Goal: Transaction & Acquisition: Purchase product/service

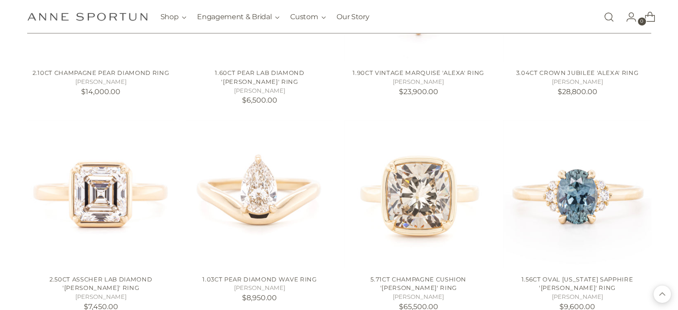
scroll to position [757, 0]
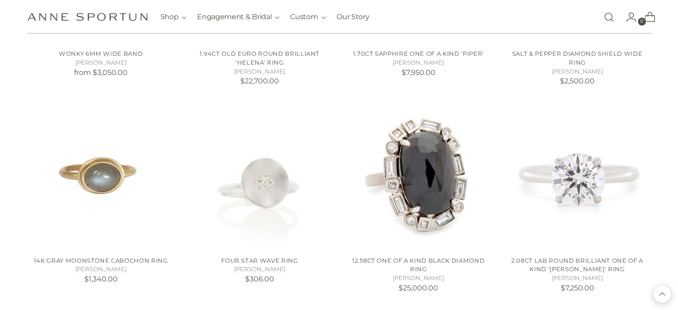
scroll to position [1559, 0]
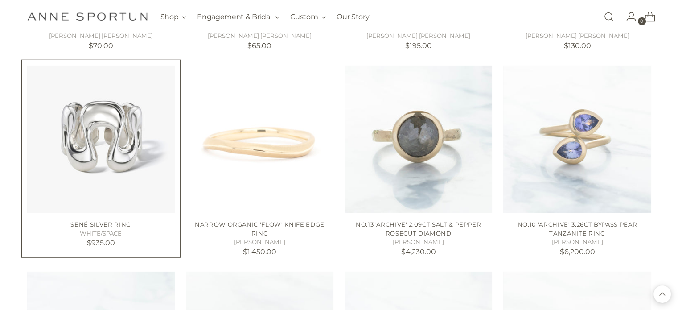
scroll to position [2406, 0]
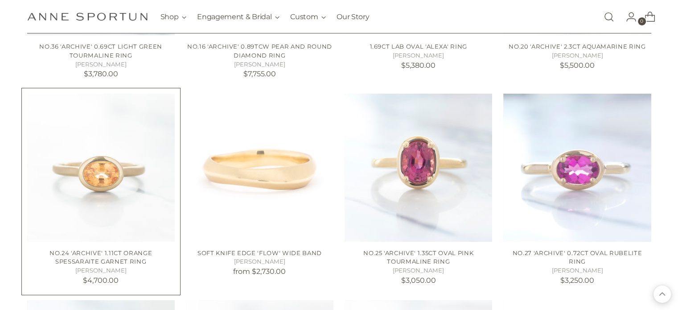
scroll to position [3208, 0]
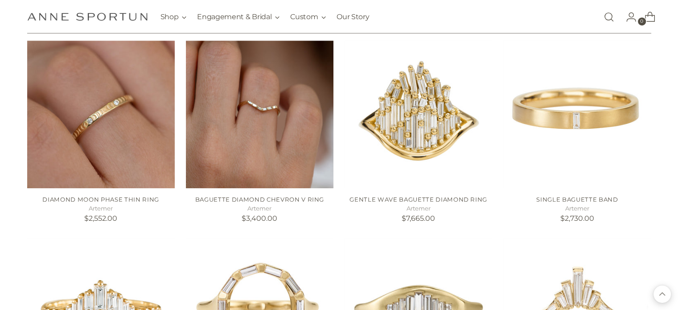
scroll to position [3920, 0]
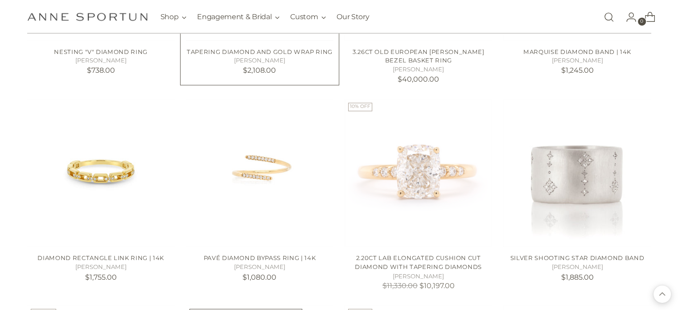
scroll to position [4811, 0]
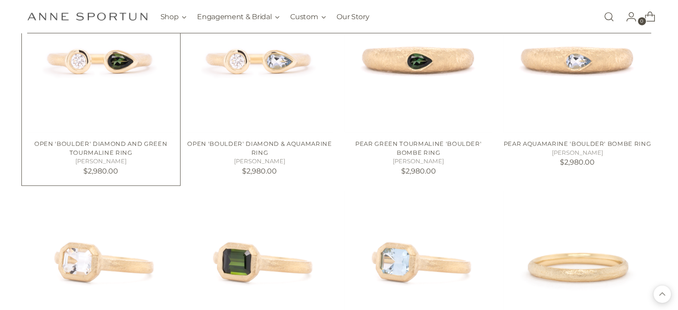
scroll to position [5658, 0]
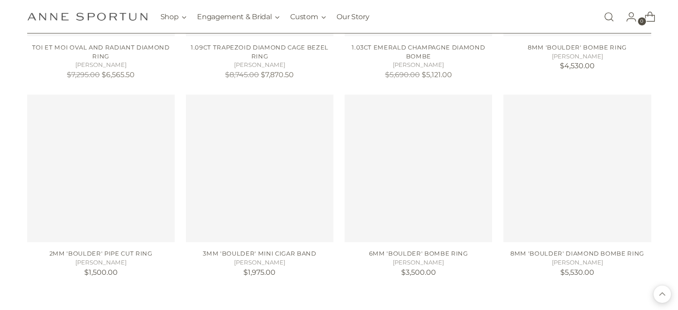
scroll to position [6460, 0]
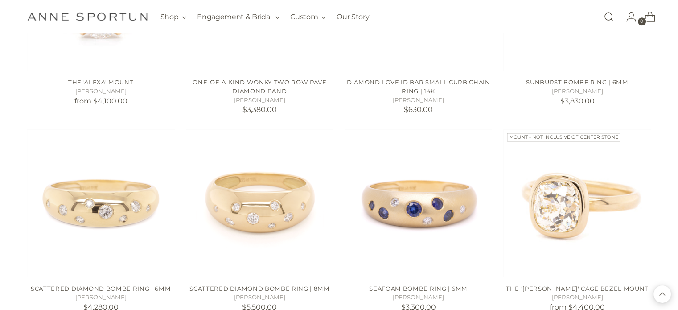
scroll to position [7262, 0]
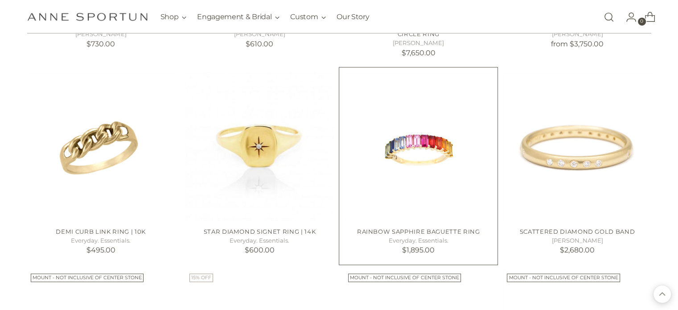
scroll to position [8108, 0]
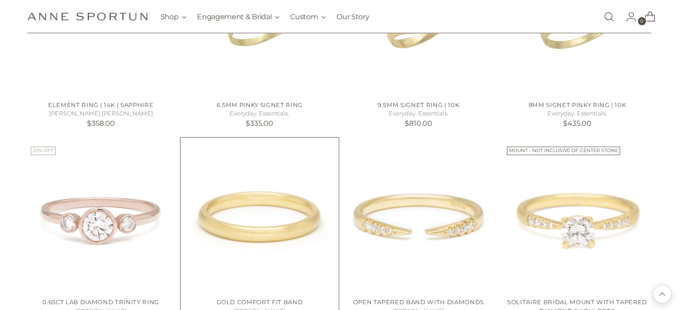
scroll to position [8821, 0]
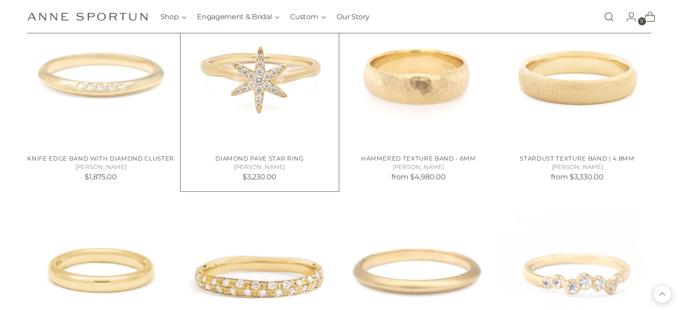
scroll to position [9489, 0]
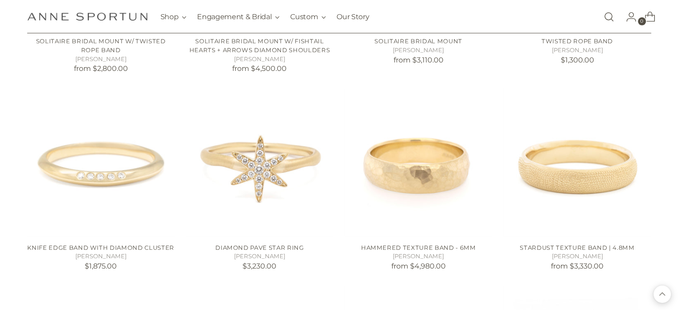
drag, startPoint x: 570, startPoint y: 168, endPoint x: 661, endPoint y: 266, distance: 134.6
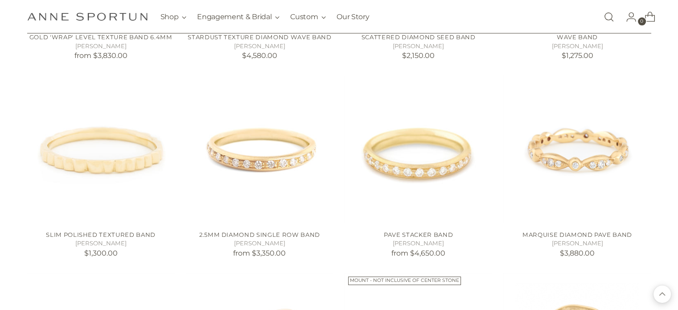
scroll to position [10425, 0]
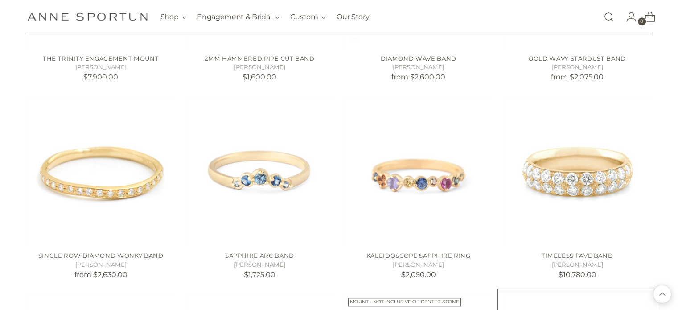
scroll to position [11093, 0]
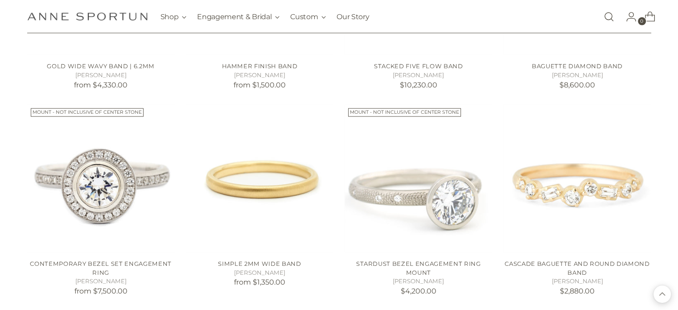
scroll to position [12117, 0]
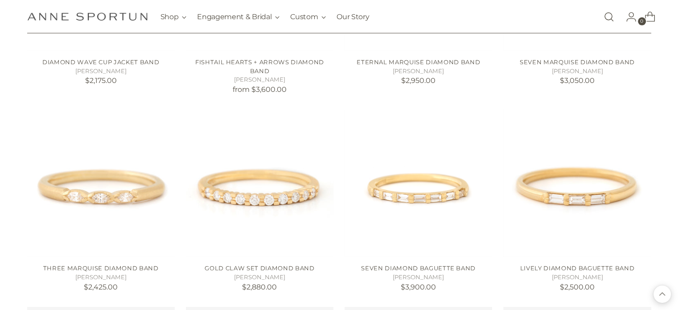
scroll to position [12963, 0]
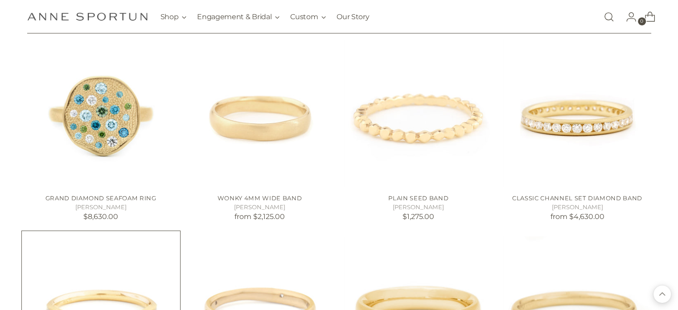
scroll to position [13275, 0]
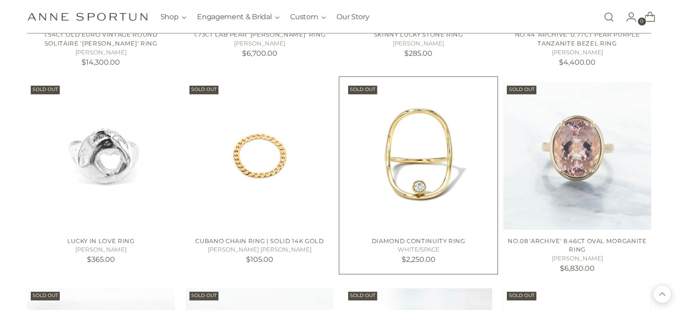
scroll to position [14478, 0]
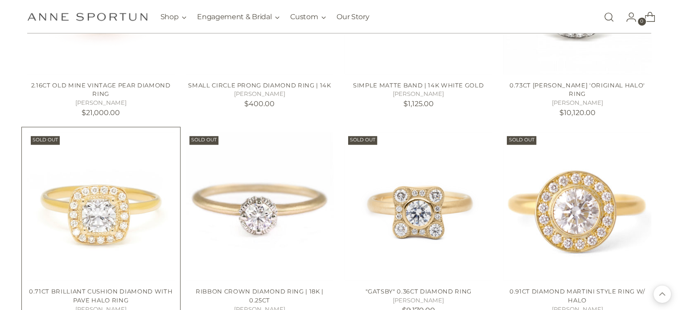
scroll to position [14923, 0]
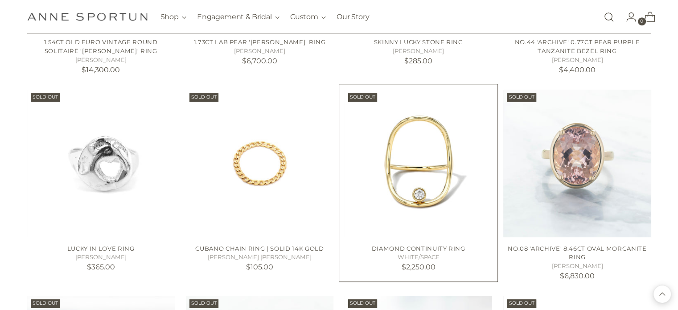
scroll to position [14025, 0]
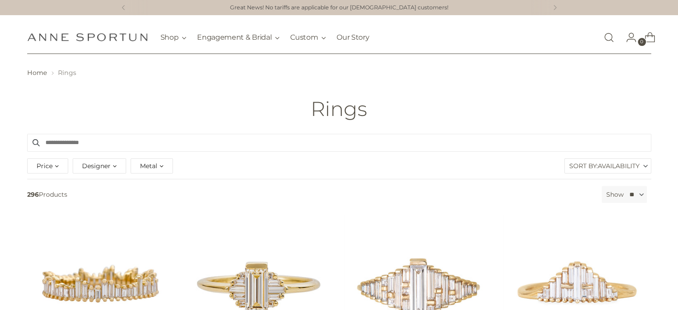
click at [146, 166] on span "Metal" at bounding box center [148, 166] width 17 height 10
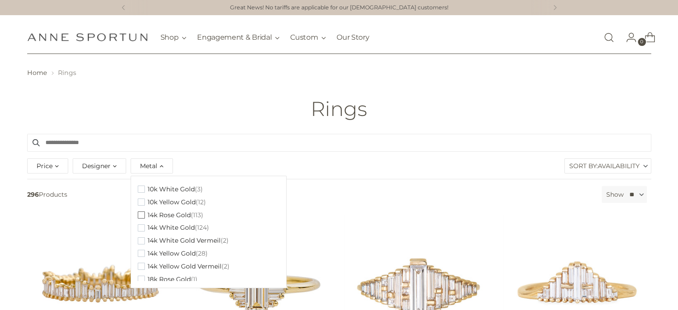
click at [169, 215] on span "14k Rose Gold" at bounding box center [168, 215] width 43 height 8
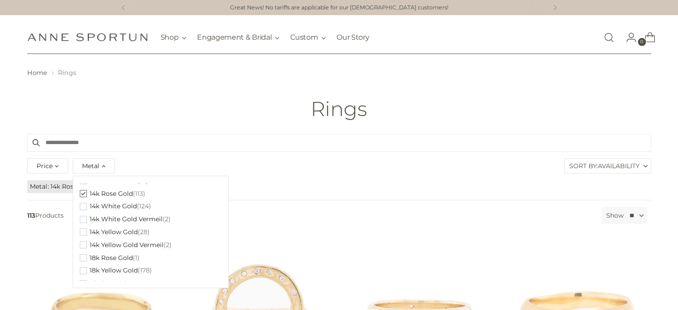
scroll to position [43, 0]
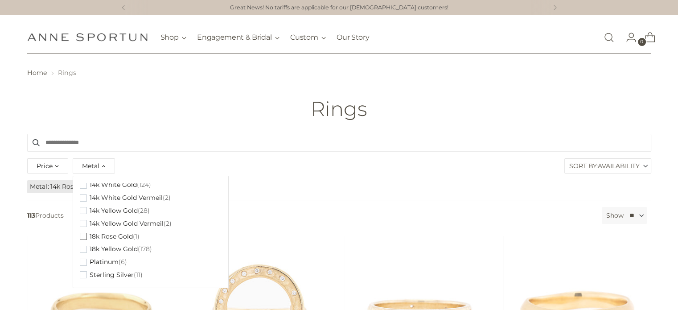
click at [82, 236] on span "button" at bounding box center [83, 236] width 7 height 7
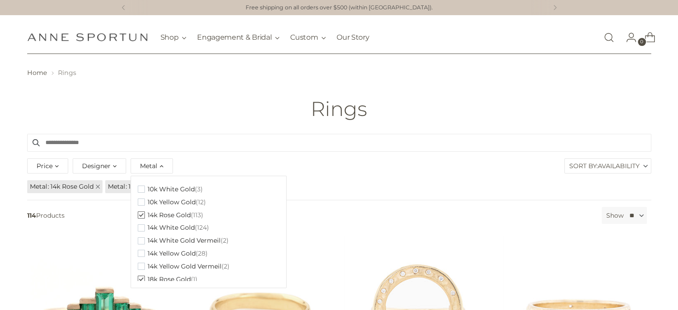
click at [438, 167] on div "Price **** - ***** Designer Anne Sportun (113) Artemer (1) Metal Clear 10k Whit…" at bounding box center [339, 167] width 628 height 23
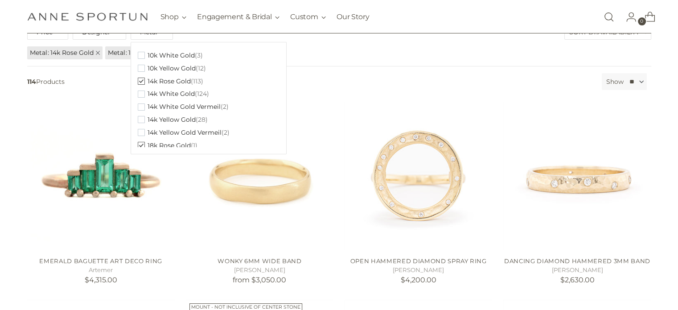
click at [449, 47] on ul "Metal 14k Rose Gold Metal 18k Rose Gold" at bounding box center [339, 53] width 626 height 16
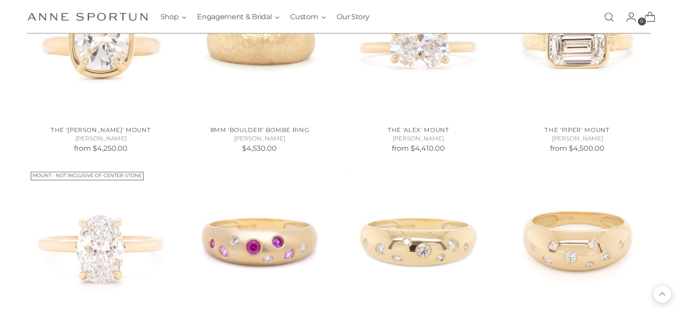
scroll to position [802, 0]
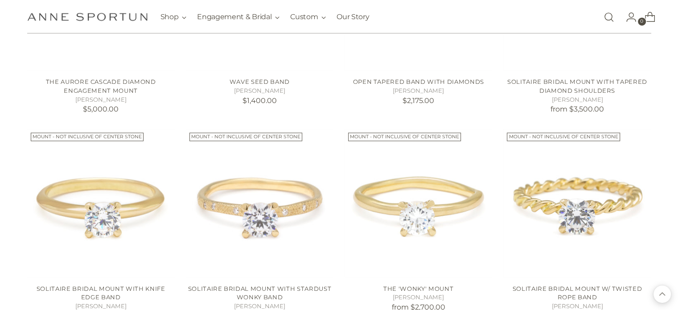
scroll to position [1515, 0]
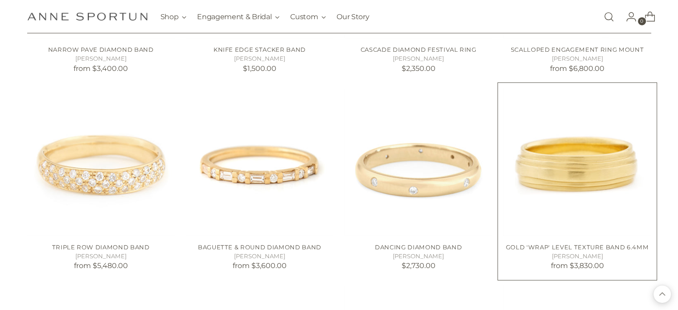
scroll to position [2406, 0]
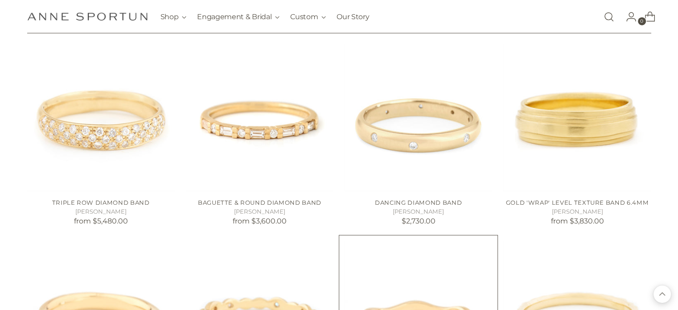
scroll to position [2539, 0]
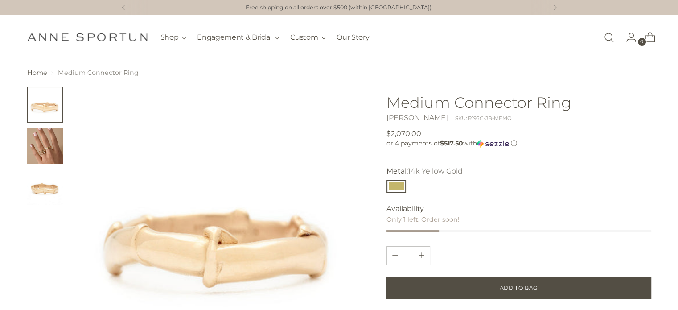
click at [47, 195] on img "Change image to image 3" at bounding box center [45, 187] width 36 height 36
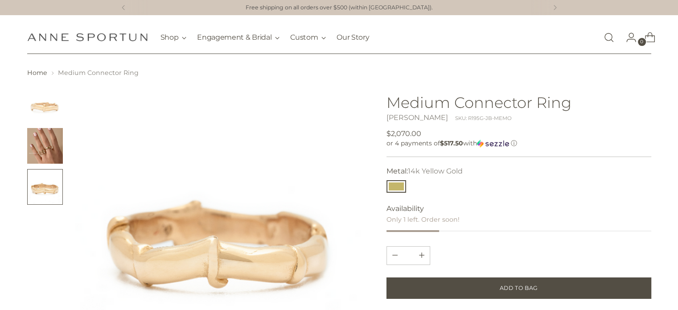
click at [51, 152] on img "Change image to image 2" at bounding box center [45, 146] width 36 height 36
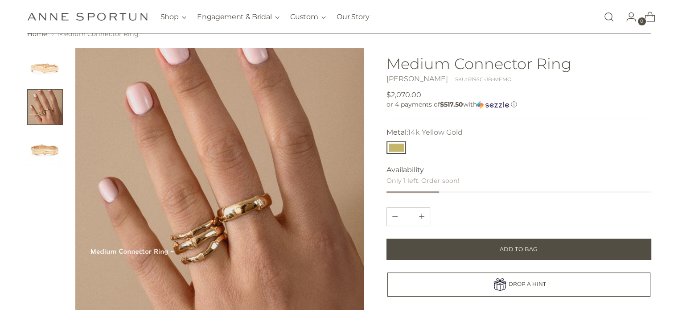
scroll to position [45, 0]
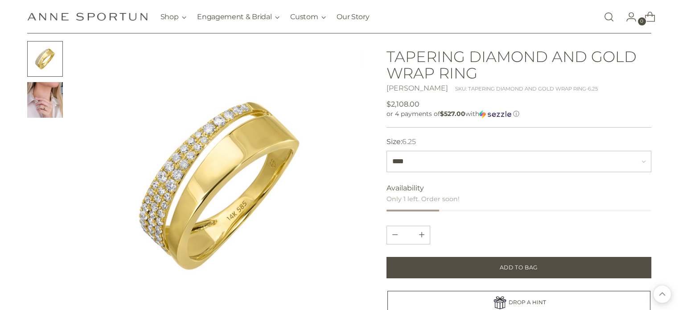
scroll to position [45, 0]
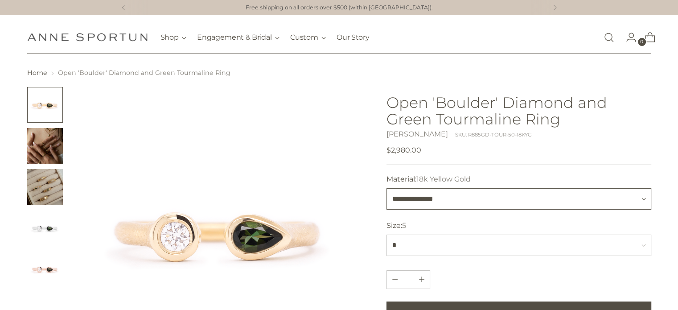
click at [451, 196] on select "**********" at bounding box center [518, 198] width 265 height 21
select select "**********"
click at [386, 188] on select "**********" at bounding box center [518, 198] width 265 height 21
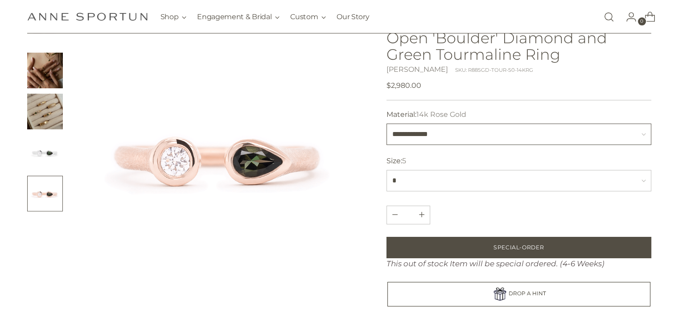
scroll to position [89, 0]
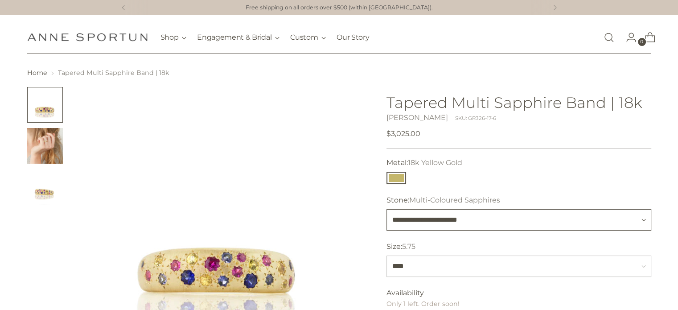
click at [493, 219] on select "**********" at bounding box center [518, 219] width 265 height 21
